Goal: Task Accomplishment & Management: Complete application form

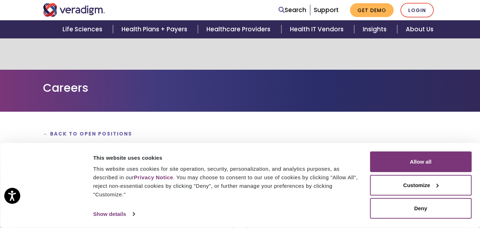
scroll to position [107, 0]
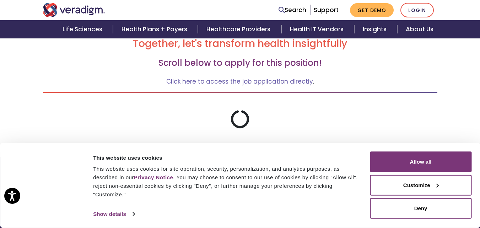
click at [390, 159] on button "Allow all" at bounding box center [421, 161] width 102 height 21
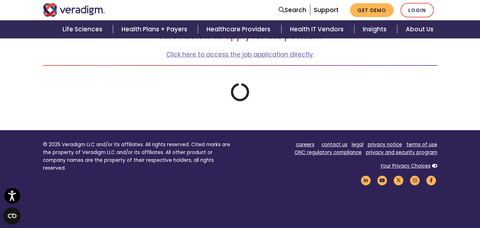
scroll to position [142, 0]
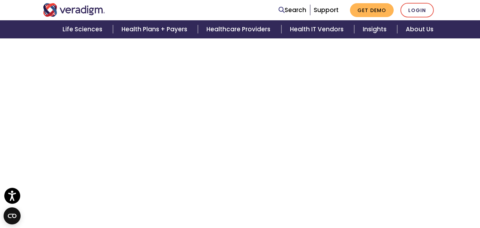
scroll to position [1349, 0]
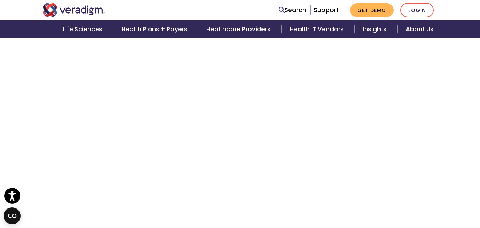
scroll to position [568, 0]
